Goal: Information Seeking & Learning: Learn about a topic

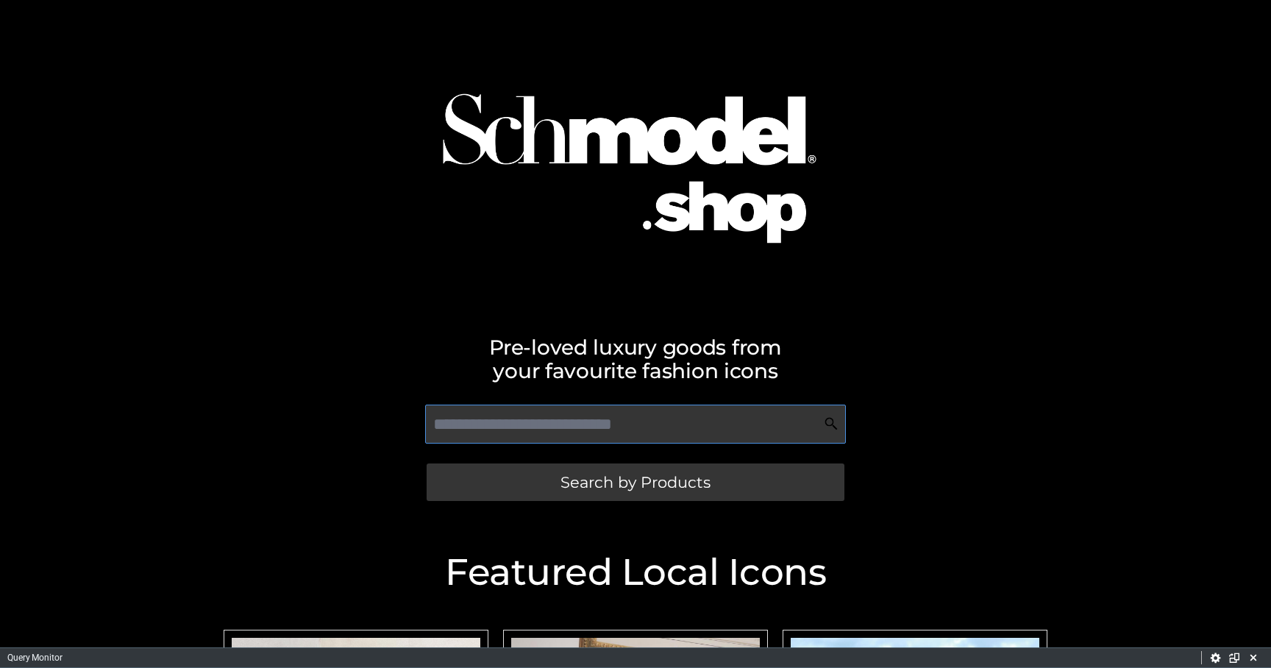
click at [493, 421] on input "text" at bounding box center [635, 423] width 420 height 39
type input "*"
type input "**"
